Goal: Navigation & Orientation: Find specific page/section

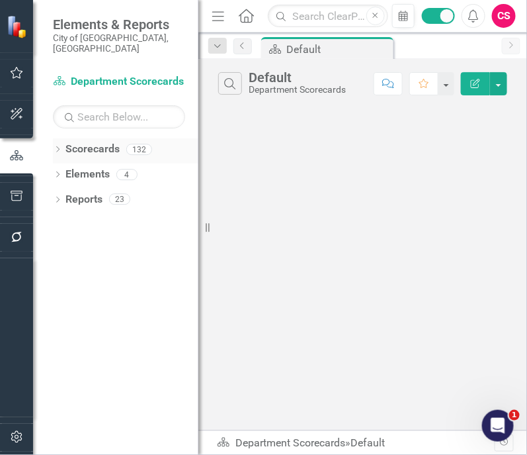
click at [56, 147] on icon "Dropdown" at bounding box center [57, 150] width 9 height 7
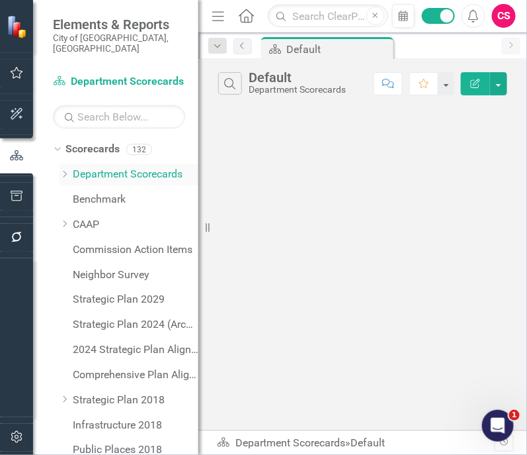
click at [65, 170] on icon "Dropdown" at bounding box center [65, 174] width 10 height 8
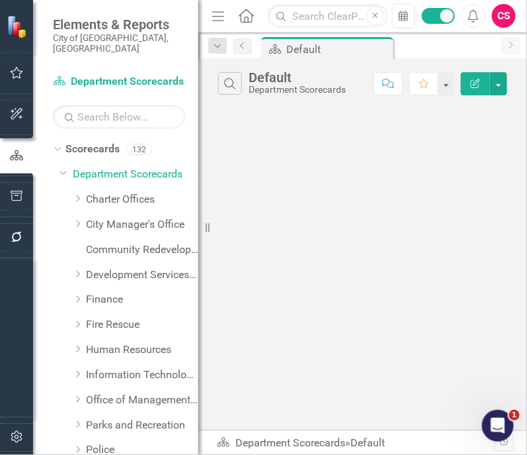
click at [65, 167] on icon "Dropdown" at bounding box center [64, 172] width 8 height 10
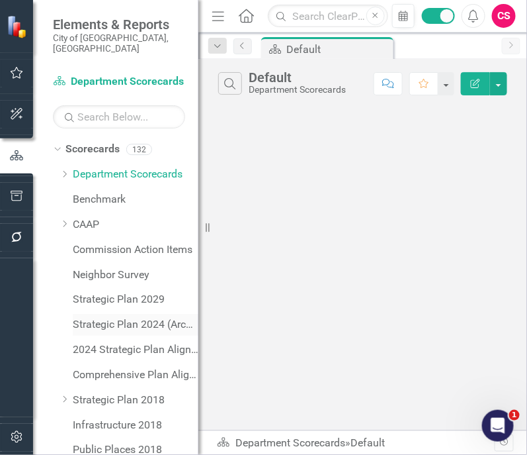
click at [86, 318] on link "Strategic Plan 2024 (Archive)" at bounding box center [136, 324] width 126 height 15
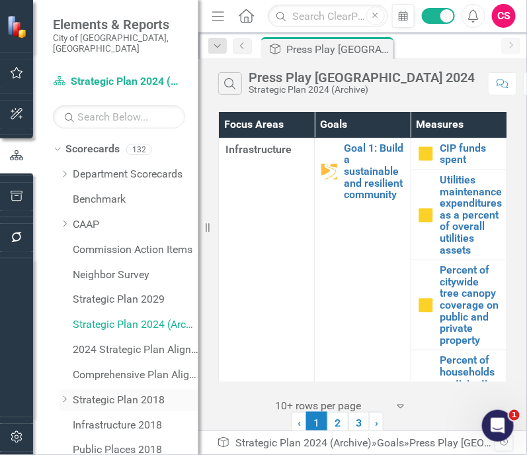
click at [62, 395] on icon "Dropdown" at bounding box center [65, 399] width 10 height 8
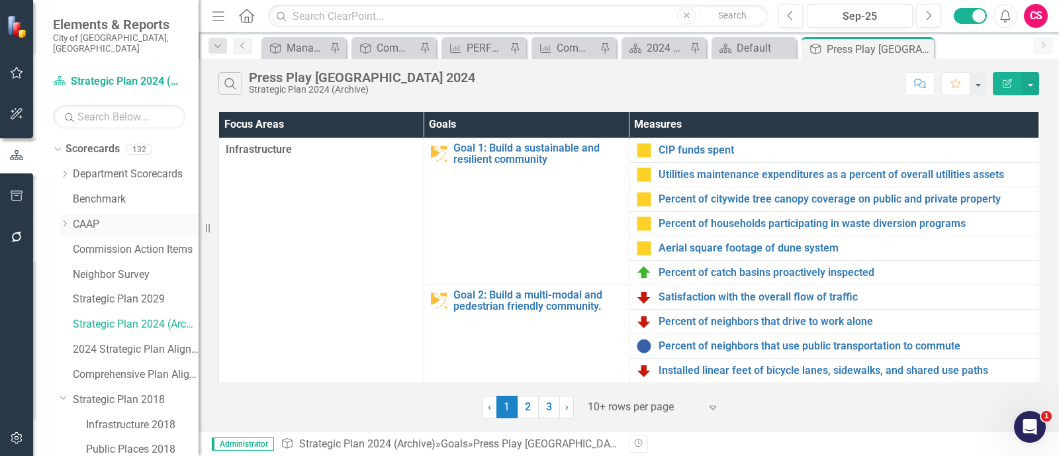
click at [61, 220] on icon "Dropdown" at bounding box center [65, 224] width 10 height 8
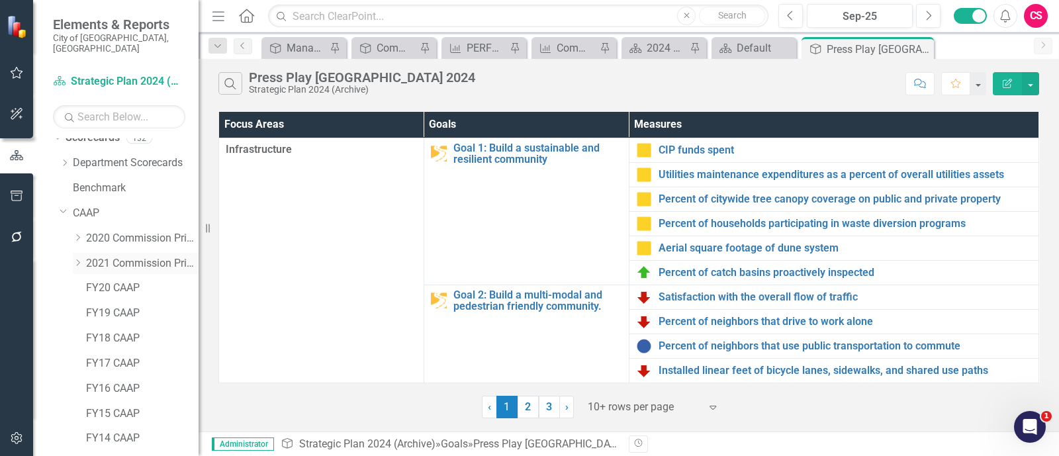
scroll to position [13, 0]
click at [129, 230] on link "2020 Commission Priorities" at bounding box center [142, 236] width 112 height 15
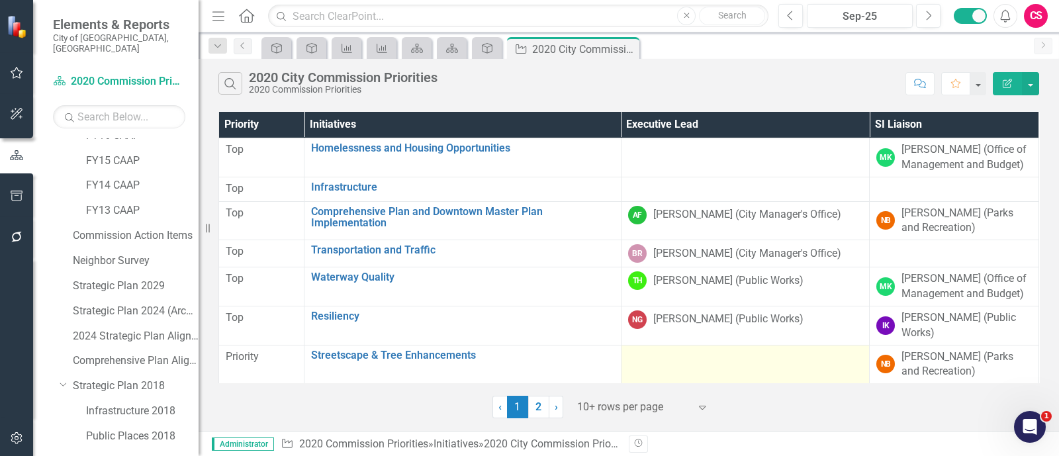
scroll to position [300, 0]
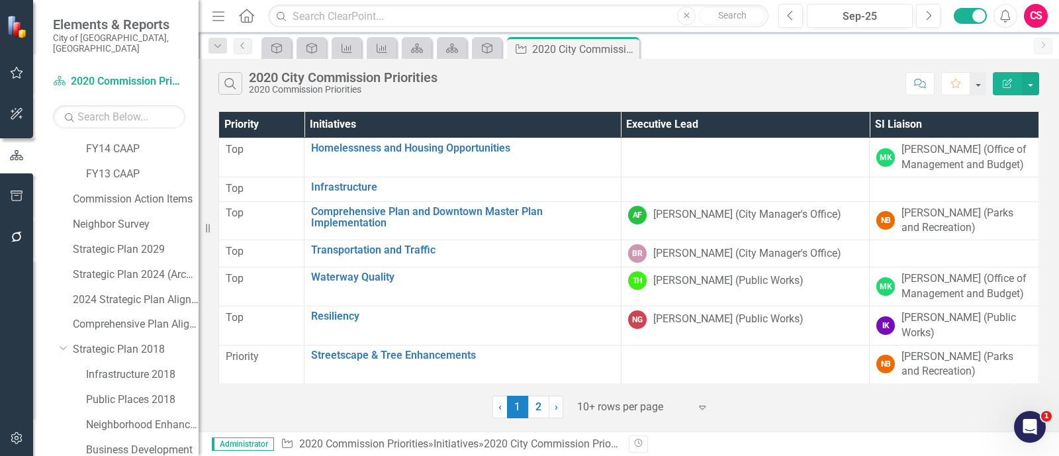
click at [527, 13] on div "CS" at bounding box center [1036, 16] width 24 height 24
